Goal: Information Seeking & Learning: Stay updated

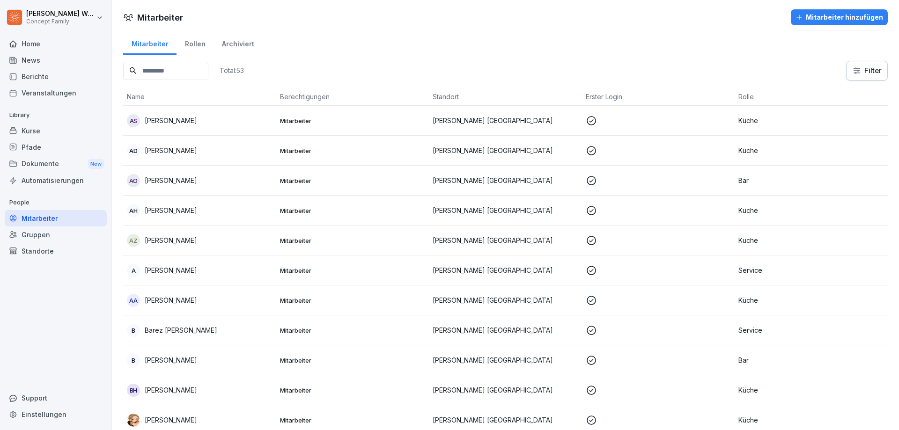
click at [34, 66] on div "News" at bounding box center [56, 60] width 102 height 16
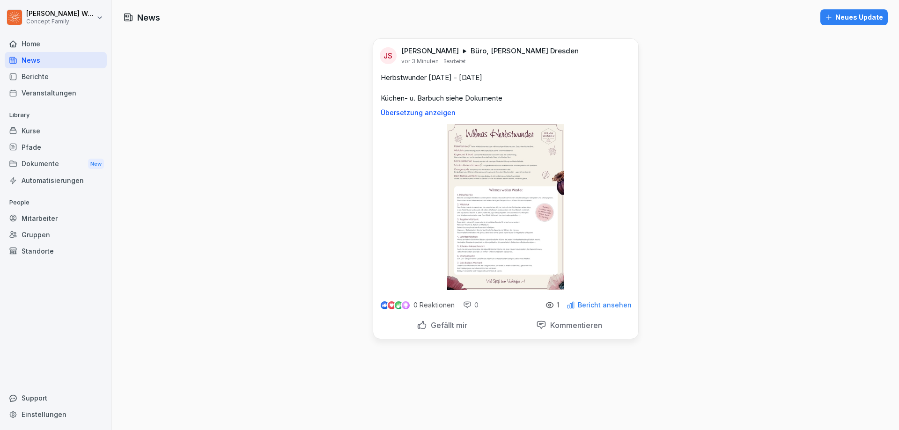
click at [599, 309] on p "Bericht ansehen" at bounding box center [605, 305] width 54 height 7
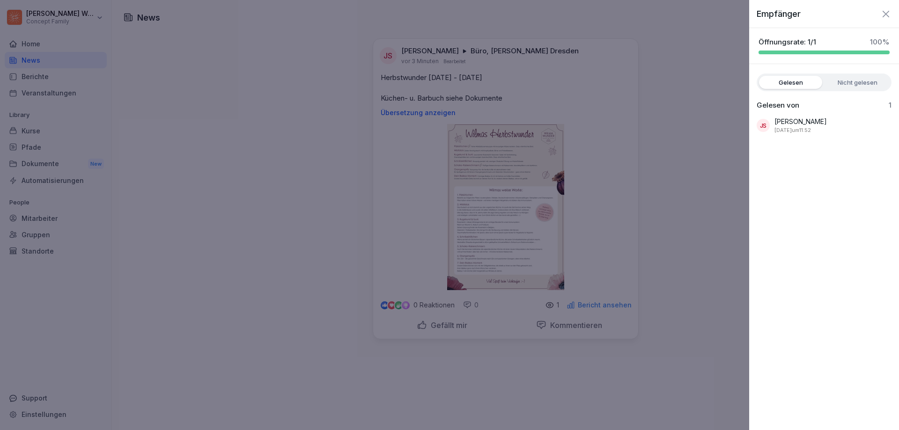
click at [598, 305] on div at bounding box center [449, 215] width 899 height 430
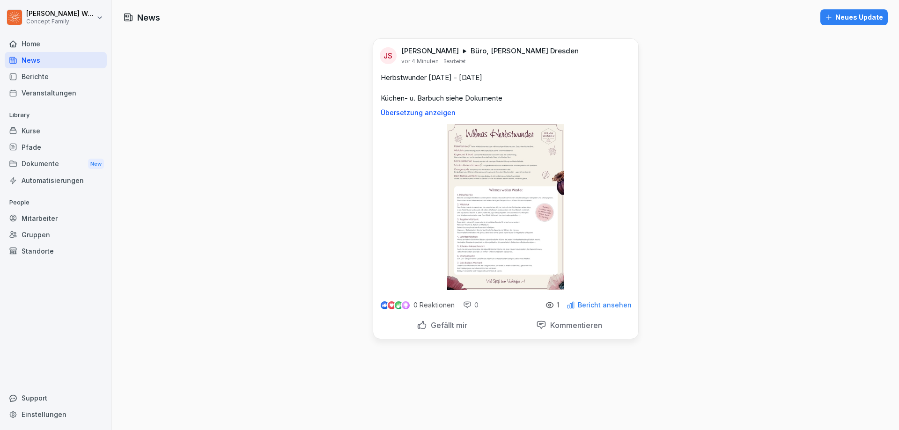
click at [549, 305] on icon at bounding box center [549, 305] width 2 height 2
click at [588, 305] on p "Bericht ansehen" at bounding box center [605, 305] width 54 height 7
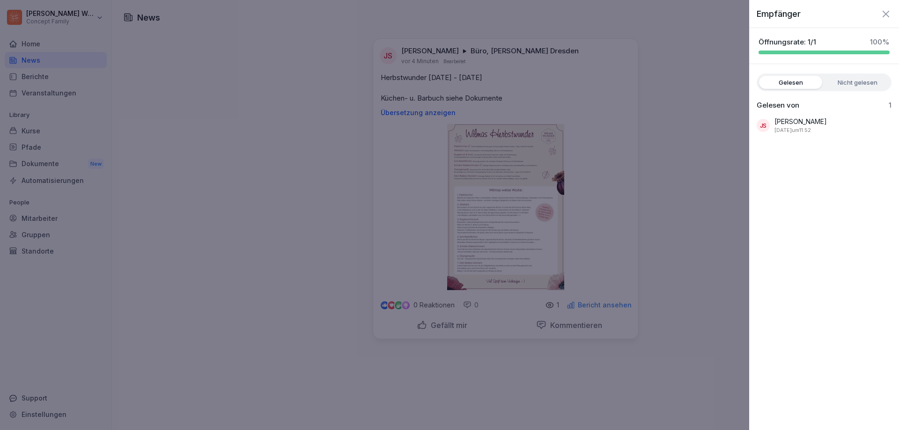
click at [850, 82] on label "Nicht gelesen" at bounding box center [857, 82] width 63 height 13
click at [796, 81] on label "Gelesen" at bounding box center [790, 82] width 63 height 13
click at [708, 64] on div at bounding box center [449, 215] width 899 height 430
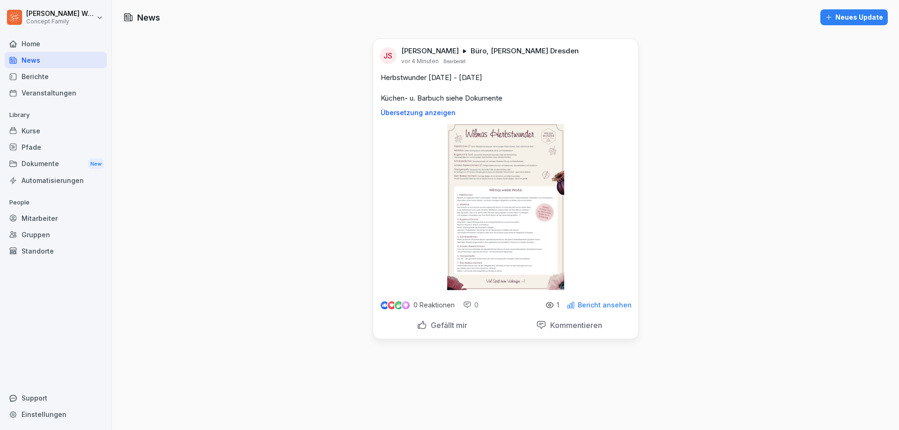
click at [456, 96] on p "Herbstwunder 15.09. - 02.11. Küchen- u. Barbuch siehe Dokumente" at bounding box center [506, 88] width 250 height 31
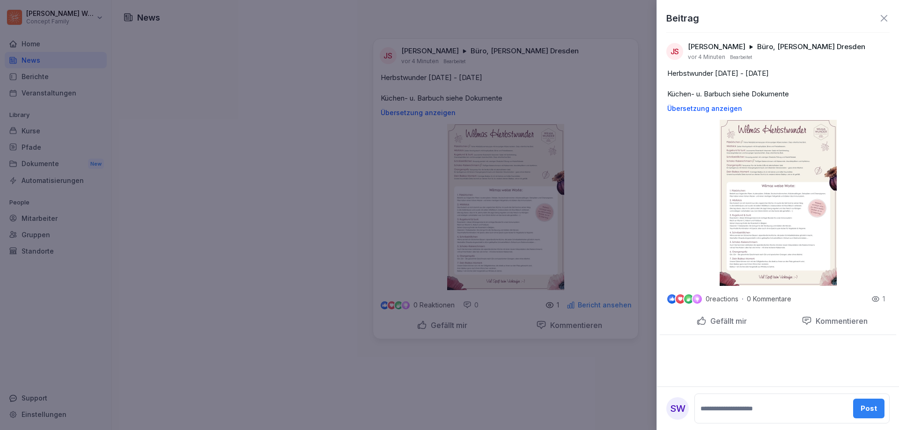
click at [887, 19] on icon at bounding box center [884, 18] width 11 height 11
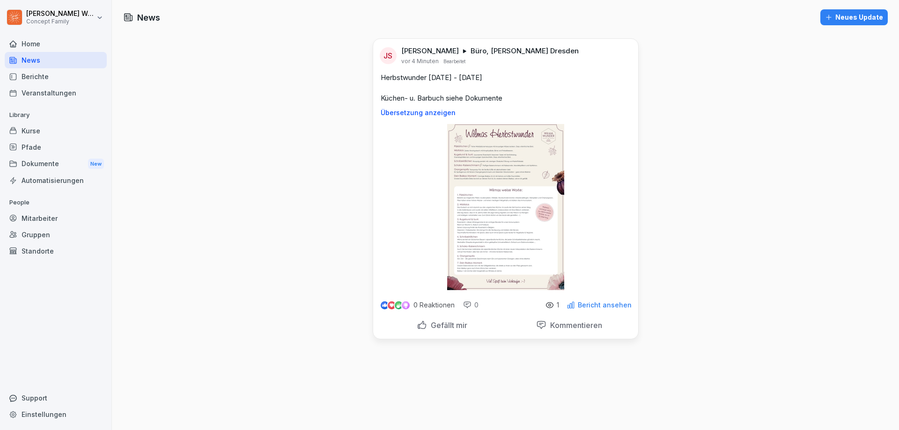
click at [36, 76] on div "Berichte" at bounding box center [56, 76] width 102 height 16
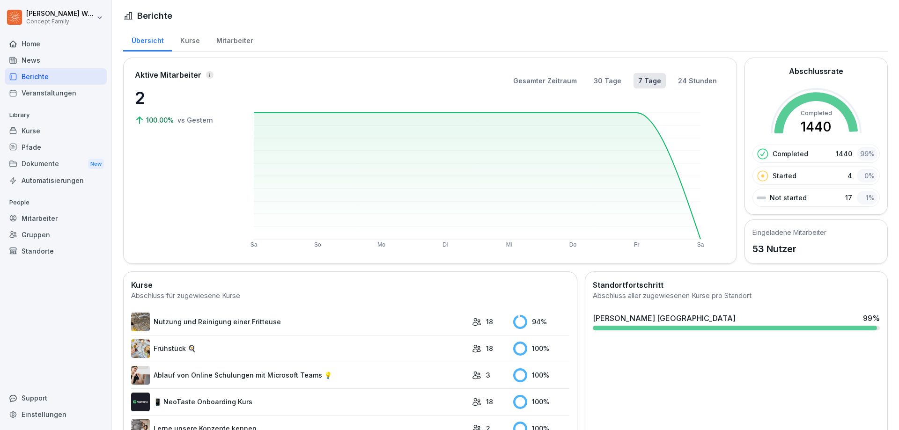
click at [31, 61] on div "News" at bounding box center [56, 60] width 102 height 16
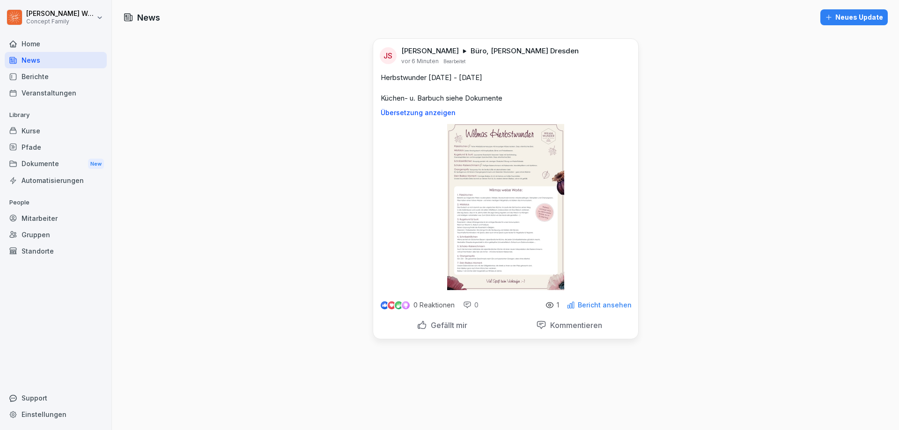
click at [587, 306] on p "Bericht ansehen" at bounding box center [605, 305] width 54 height 7
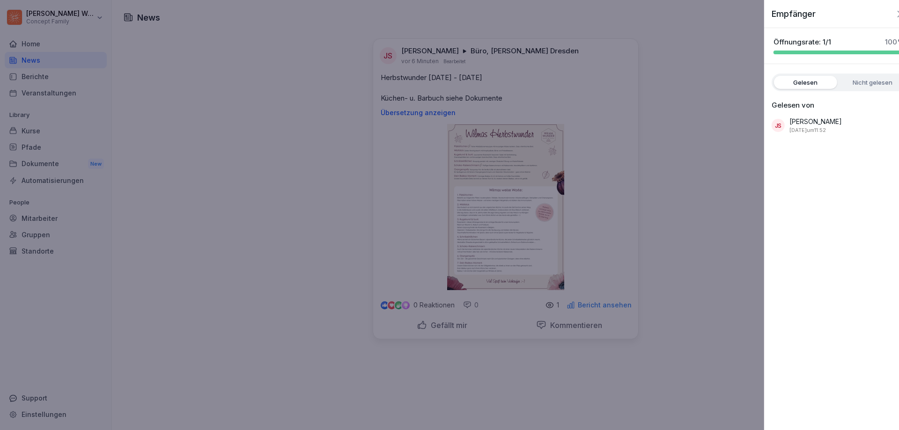
click at [594, 306] on div at bounding box center [449, 215] width 899 height 430
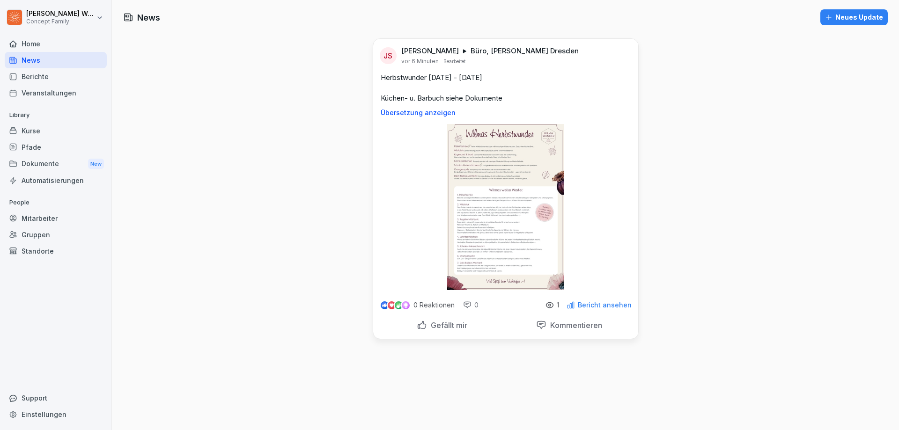
click at [46, 75] on div "Berichte" at bounding box center [56, 76] width 102 height 16
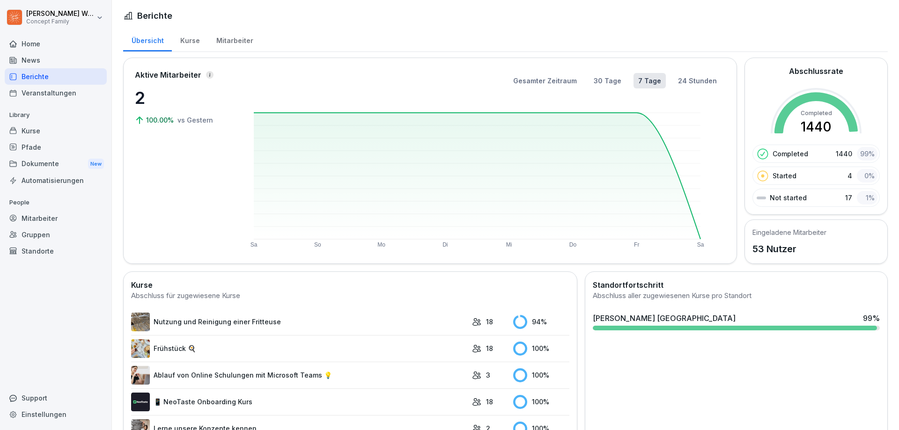
click at [50, 93] on div "Veranstaltungen" at bounding box center [56, 93] width 102 height 16
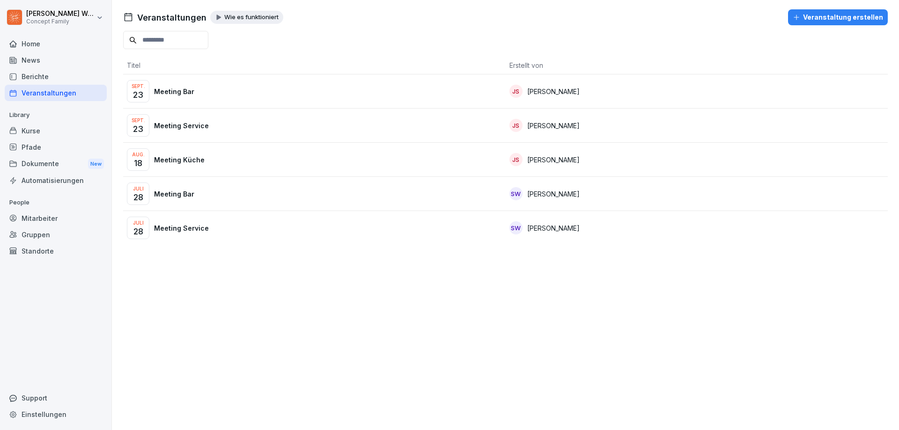
click at [39, 59] on div "News" at bounding box center [56, 60] width 102 height 16
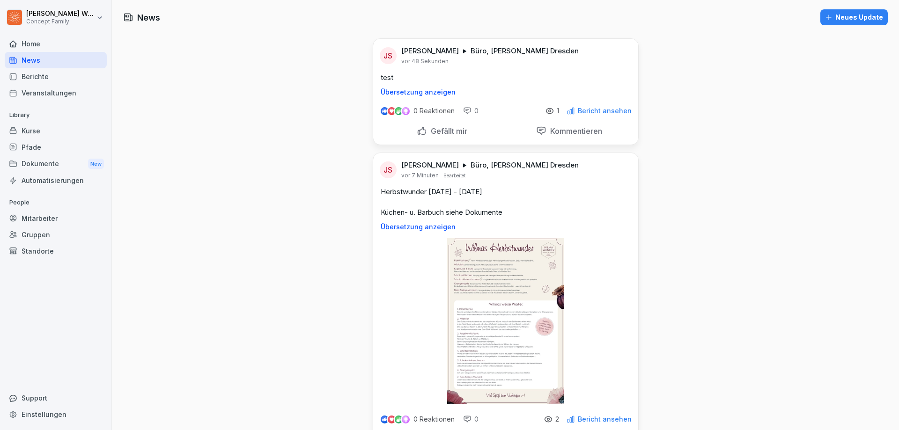
click at [600, 114] on p "Bericht ansehen" at bounding box center [605, 110] width 54 height 7
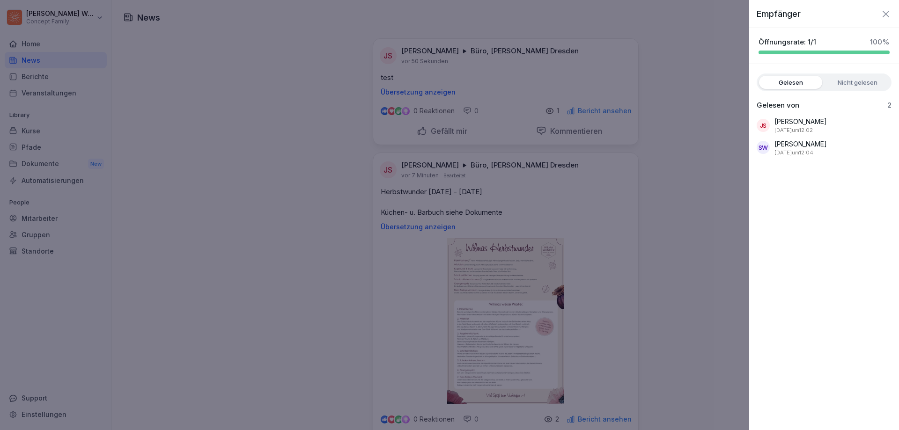
click at [868, 81] on label "Nicht gelesen" at bounding box center [857, 82] width 63 height 13
click at [804, 81] on label "Gelesen" at bounding box center [790, 82] width 63 height 13
click at [676, 87] on div at bounding box center [449, 215] width 899 height 430
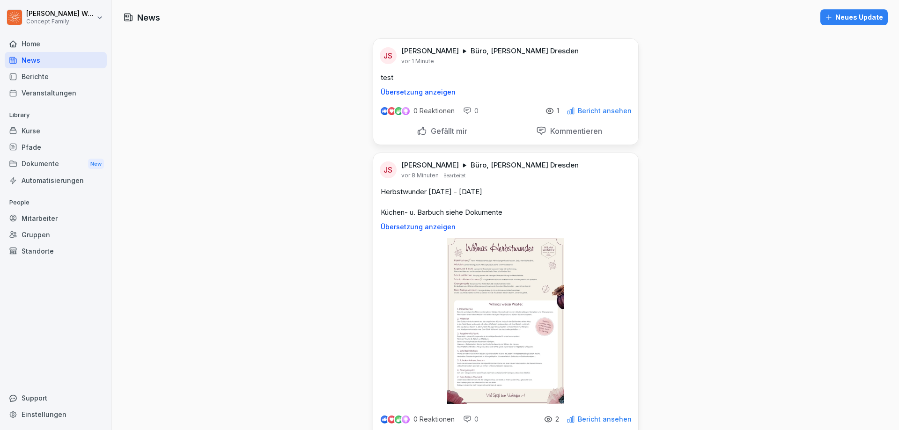
click at [50, 73] on div "Berichte" at bounding box center [56, 76] width 102 height 16
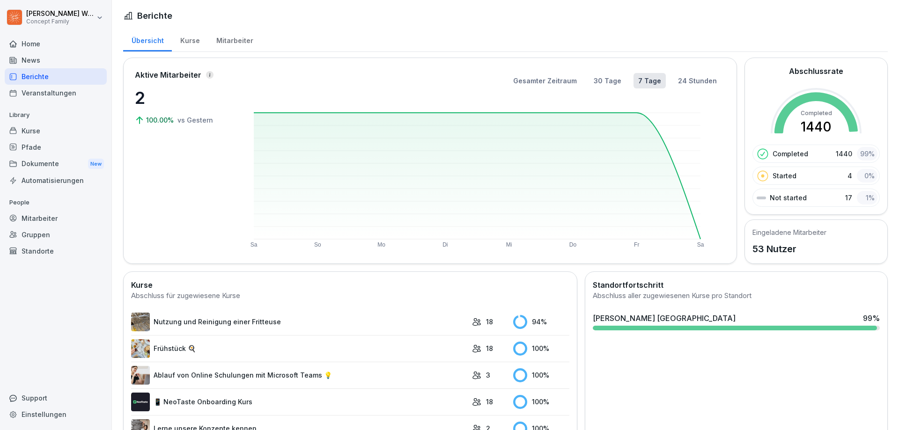
click at [222, 43] on div "Mitarbeiter" at bounding box center [234, 40] width 53 height 24
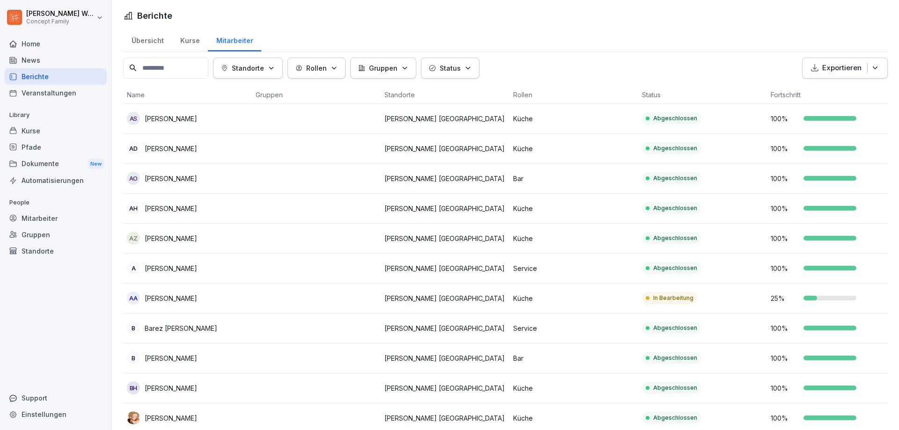
click at [149, 43] on div "Übersicht" at bounding box center [147, 40] width 49 height 24
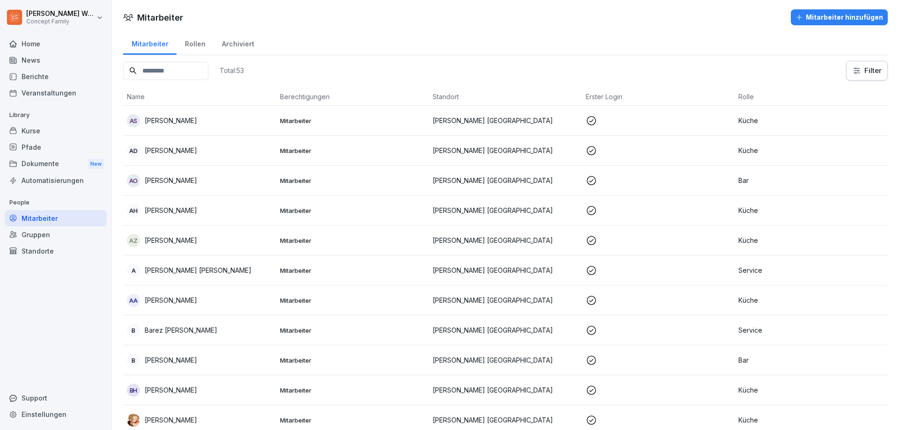
click at [37, 15] on html "[PERSON_NAME] Concept Family Home News Berichte Veranstaltungen Library Kurse P…" at bounding box center [449, 215] width 899 height 430
click at [52, 59] on div "Abmelden" at bounding box center [60, 59] width 93 height 17
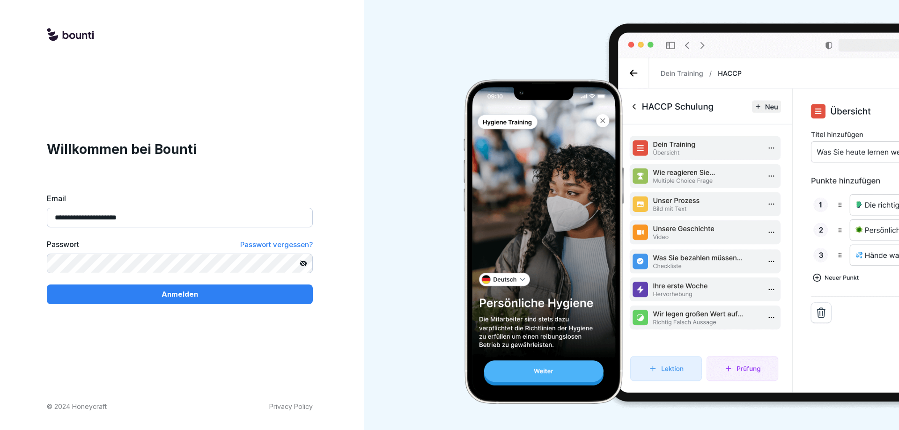
click at [178, 223] on input "**********" at bounding box center [180, 218] width 266 height 20
type input "**********"
click at [150, 293] on div "Anmelden" at bounding box center [179, 294] width 251 height 10
